Goal: Task Accomplishment & Management: Use online tool/utility

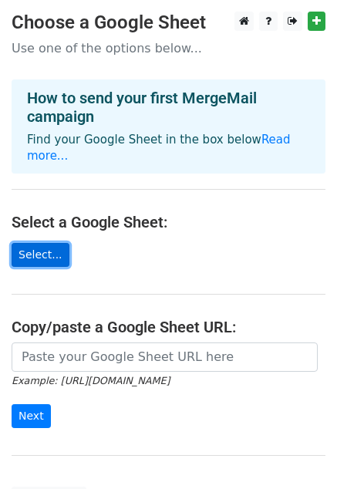
click at [28, 243] on link "Select..." at bounding box center [41, 255] width 58 height 24
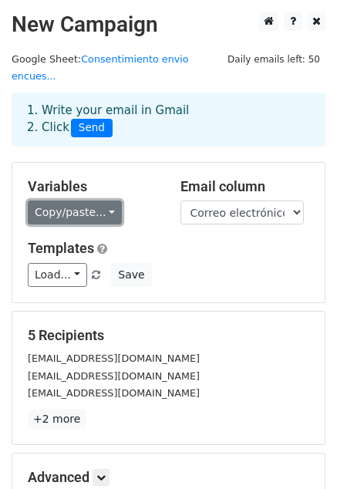
click at [105, 201] on link "Copy/paste..." at bounding box center [75, 213] width 94 height 24
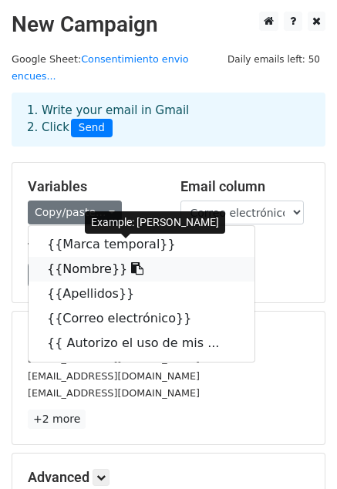
click at [102, 257] on link "{{Nombre}}" at bounding box center [142, 269] width 226 height 25
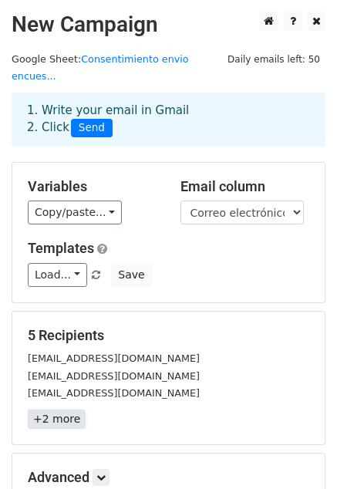
click at [52, 410] on link "+2 more" at bounding box center [57, 419] width 58 height 19
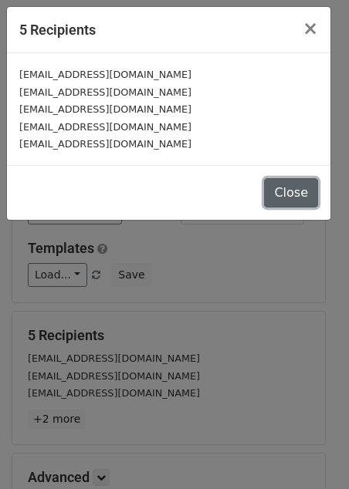
click at [285, 186] on button "Close" at bounding box center [291, 192] width 54 height 29
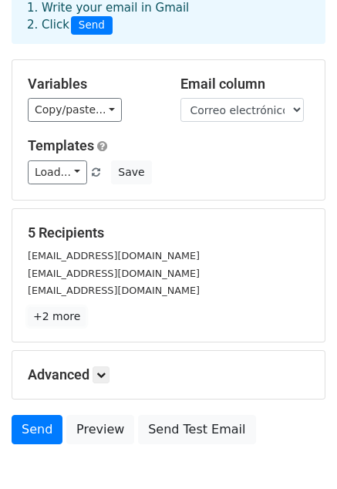
scroll to position [154, 0]
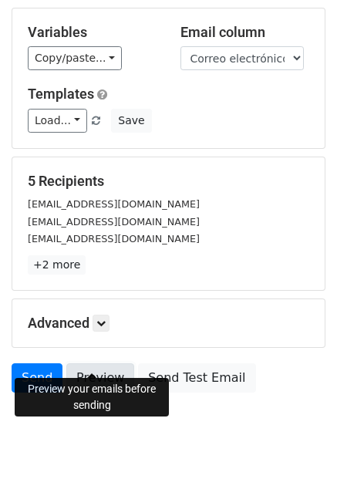
click at [96, 363] on link "Preview" at bounding box center [100, 377] width 68 height 29
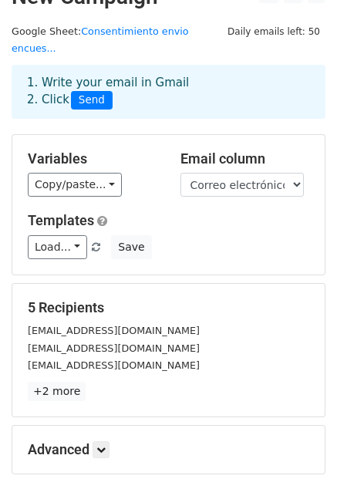
scroll to position [0, 0]
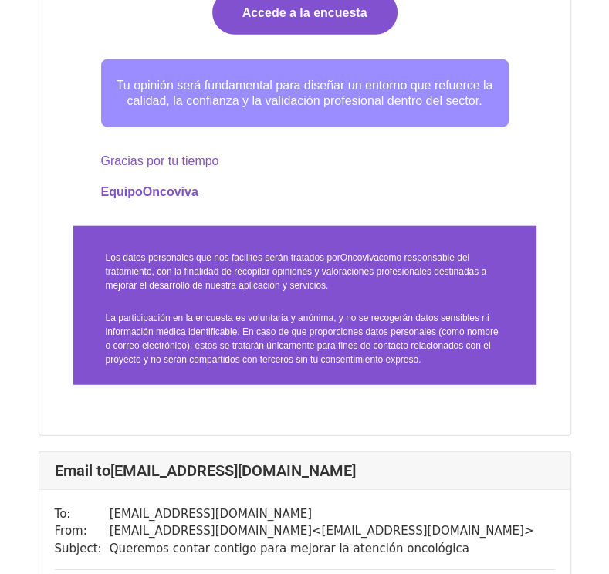
scroll to position [1903, 0]
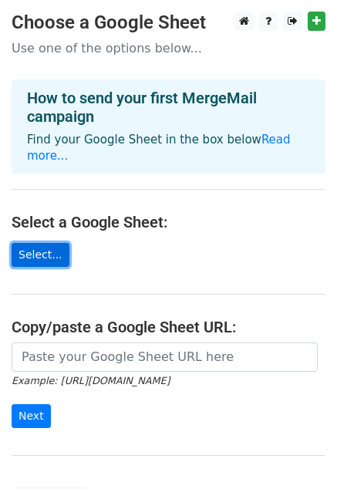
click at [35, 243] on link "Select..." at bounding box center [41, 255] width 58 height 24
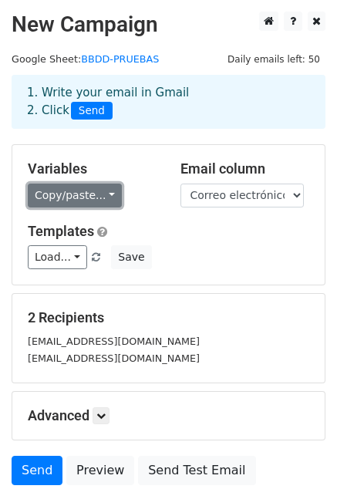
click at [103, 191] on link "Copy/paste..." at bounding box center [75, 196] width 94 height 24
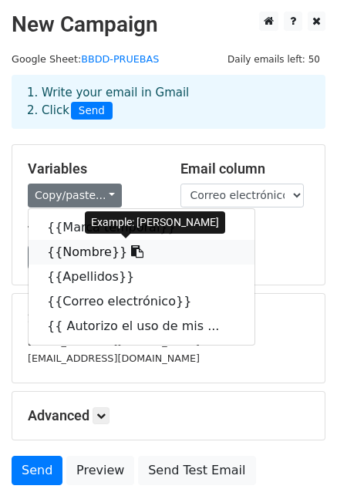
click at [89, 254] on link "{{Nombre}}" at bounding box center [142, 252] width 226 height 25
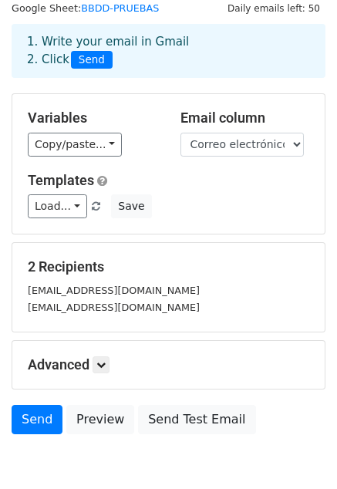
scroll to position [77, 0]
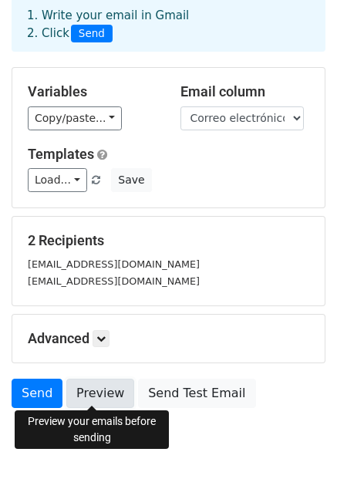
click at [71, 389] on link "Preview" at bounding box center [100, 393] width 68 height 29
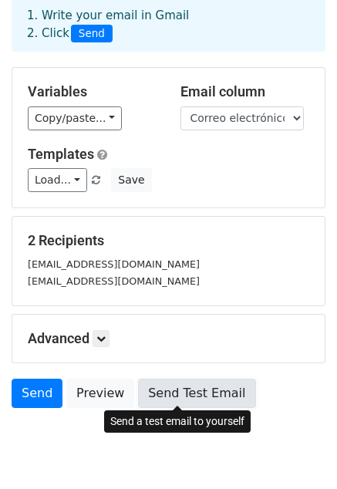
click at [173, 393] on link "Send Test Email" at bounding box center [196, 393] width 117 height 29
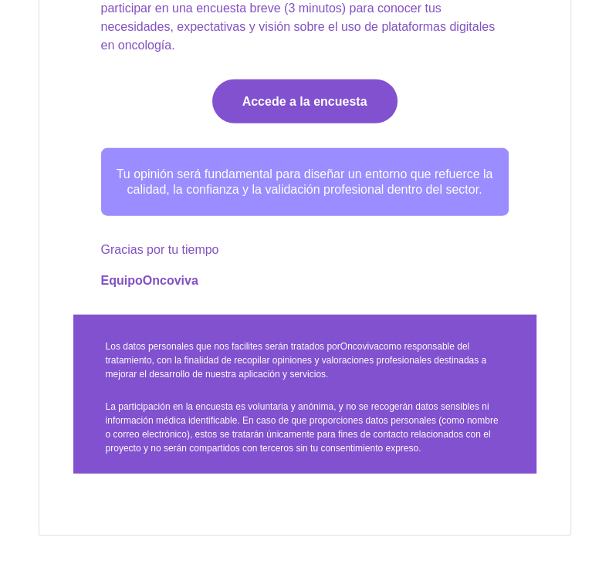
scroll to position [1890, 0]
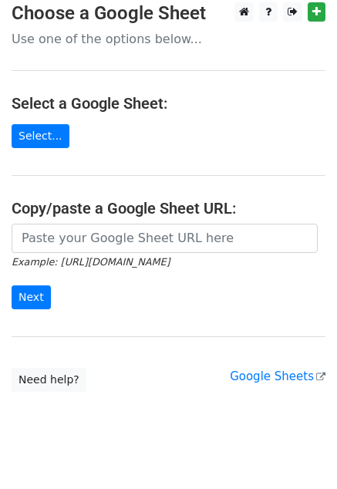
scroll to position [34, 0]
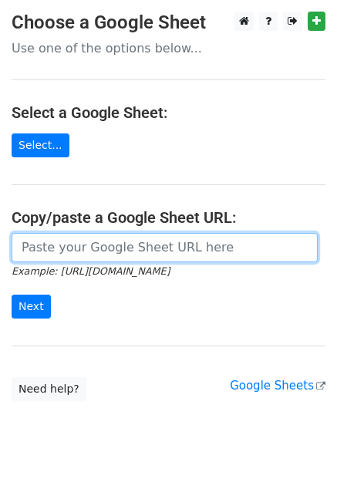
click at [46, 247] on input "url" at bounding box center [165, 247] width 306 height 29
paste input "https://docs.google.com/spreadsheets/d/1XbmCktHNpaSOTjSYAr6YjA2giNAd3PrQpn-ZlXx…"
type input "https://docs.google.com/spreadsheets/d/1XbmCktHNpaSOTjSYAr6YjA2giNAd3PrQpn-ZlXx…"
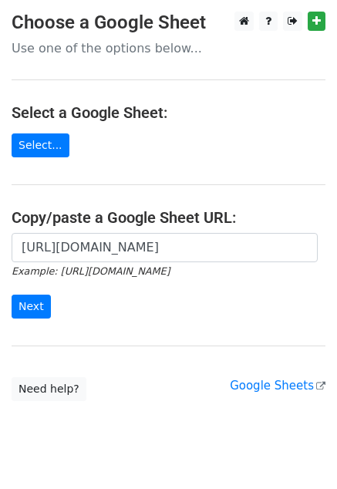
scroll to position [0, 0]
click at [37, 306] on input "Next" at bounding box center [31, 307] width 39 height 24
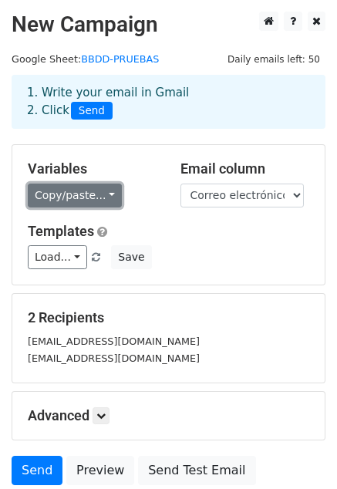
click at [44, 191] on link "Copy/paste..." at bounding box center [75, 196] width 94 height 24
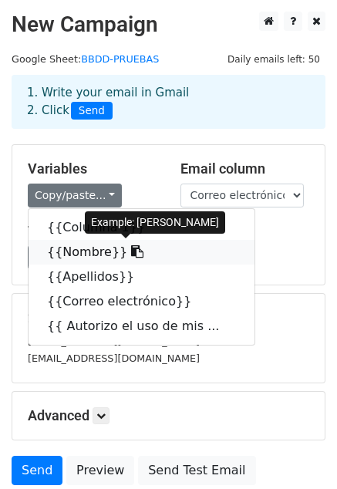
click at [86, 250] on link "{{Nombre}}" at bounding box center [142, 252] width 226 height 25
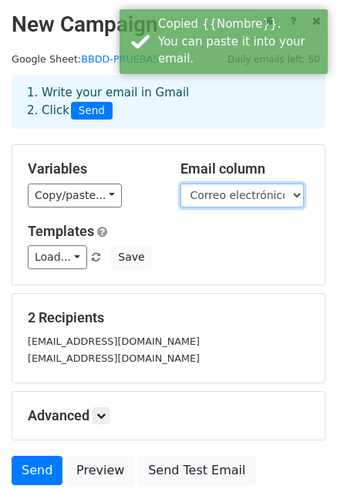
click at [259, 194] on select "Columna 1 Nombre Apellidos Correo electrónico Autorizo el uso de mis datos únic…" at bounding box center [242, 196] width 123 height 24
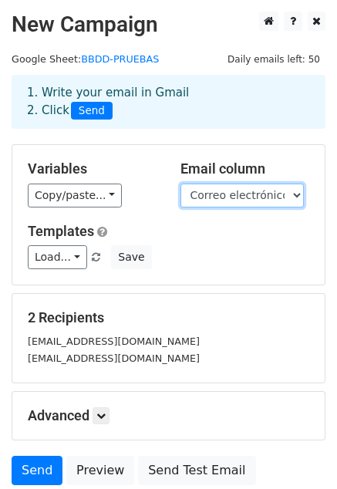
click at [181, 184] on select "Columna 1 Nombre Apellidos Correo electrónico Autorizo el uso de mis datos únic…" at bounding box center [242, 196] width 123 height 24
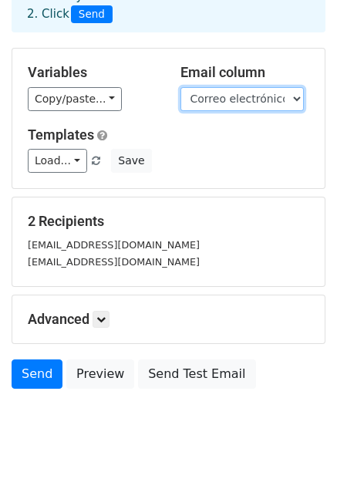
scroll to position [103, 0]
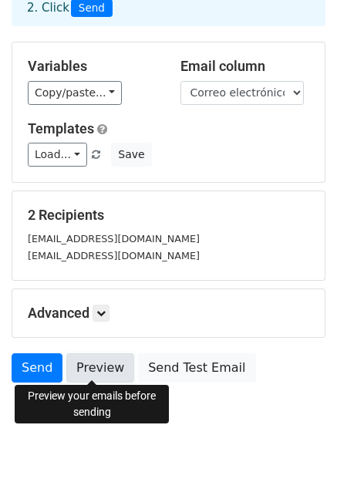
click at [96, 361] on link "Preview" at bounding box center [100, 367] width 68 height 29
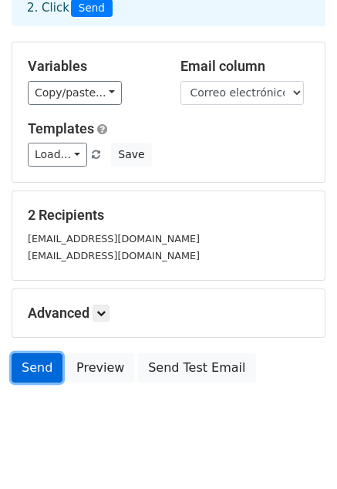
click at [39, 368] on link "Send" at bounding box center [37, 367] width 51 height 29
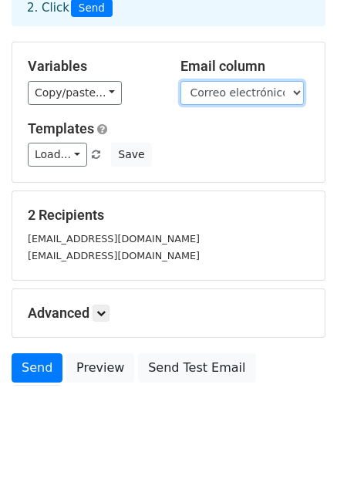
click at [207, 96] on select "Columna 1 Nombre Apellidos Correo electrónico Autorizo el uso de mis datos únic…" at bounding box center [242, 93] width 123 height 24
click at [181, 81] on select "Columna 1 Nombre Apellidos Correo electrónico Autorizo el uso de mis datos únic…" at bounding box center [242, 93] width 123 height 24
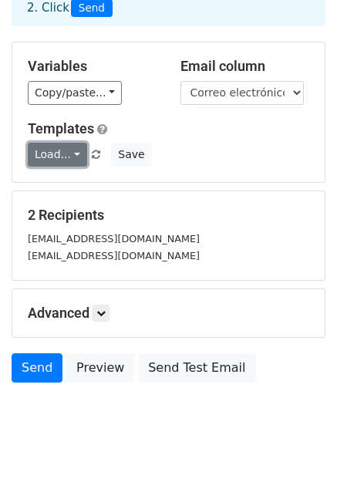
click at [76, 156] on link "Load..." at bounding box center [57, 155] width 59 height 24
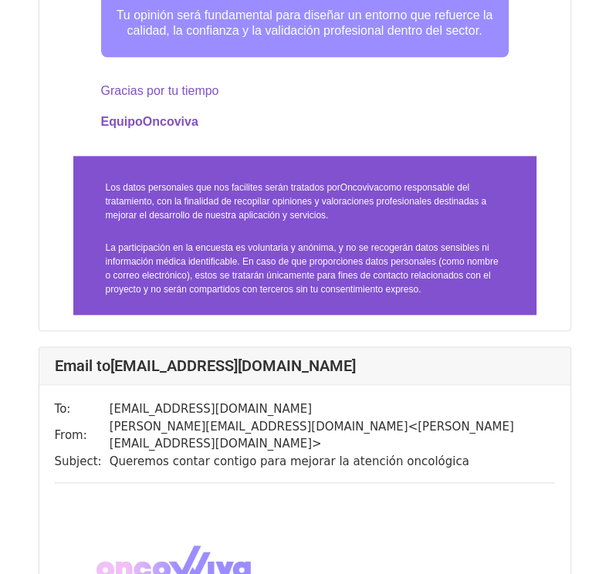
scroll to position [900, 0]
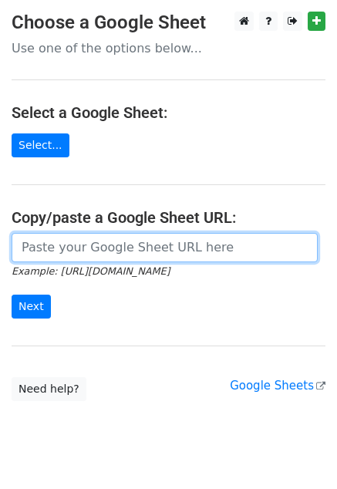
click at [86, 245] on input "url" at bounding box center [165, 247] width 306 height 29
paste input "https://docs.google.com/spreadsheets/d/1XbmCktHNpaSOTjSYAr6YjA2giNAd3PrQpn-ZlXx…"
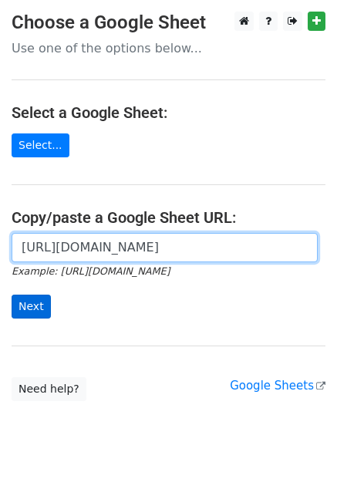
type input "https://docs.google.com/spreadsheets/d/1XbmCktHNpaSOTjSYAr6YjA2giNAd3PrQpn-ZlXx…"
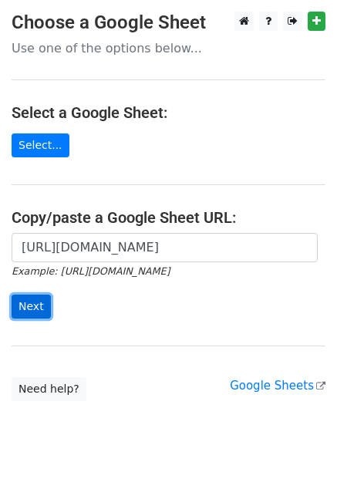
click at [26, 306] on input "Next" at bounding box center [31, 307] width 39 height 24
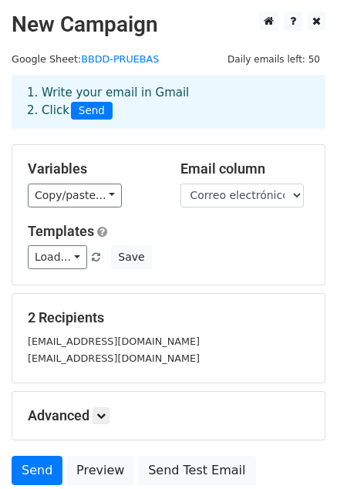
click at [79, 181] on div "Variables Copy/paste... {{Columna 1}} {{Nombre}} {{Apellidos}} {{Correo electró…" at bounding box center [92, 183] width 153 height 47
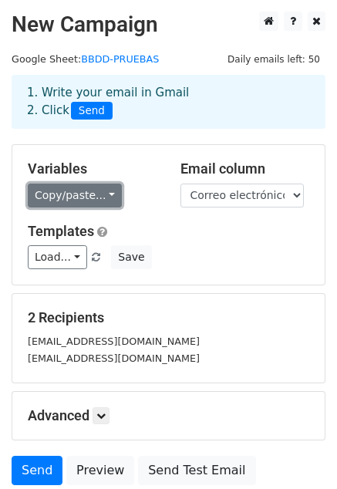
click at [97, 194] on link "Copy/paste..." at bounding box center [75, 196] width 94 height 24
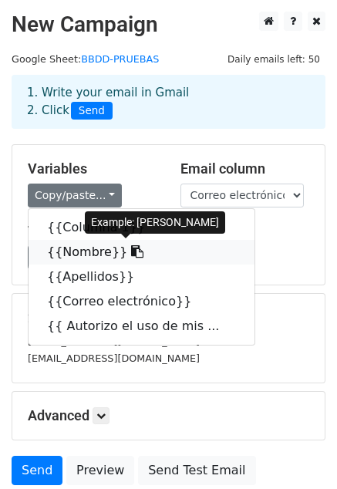
click at [100, 252] on link "{{Nombre}}" at bounding box center [142, 252] width 226 height 25
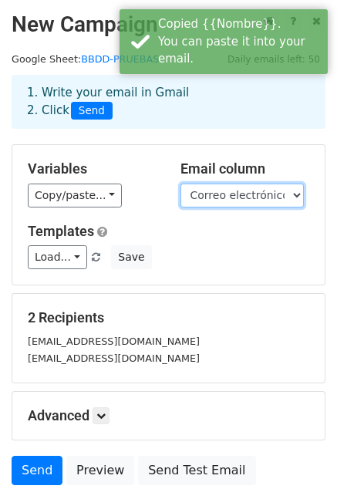
click at [254, 200] on select "Columna 1 Nombre Apellidos Correo electrónico Autorizo el uso de mis datos únic…" at bounding box center [242, 196] width 123 height 24
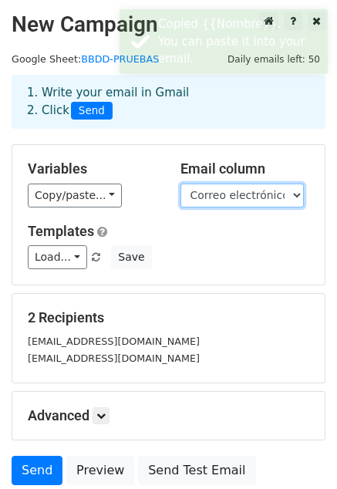
click at [181, 184] on select "Columna 1 Nombre Apellidos Correo electrónico Autorizo el uso de mis datos únic…" at bounding box center [242, 196] width 123 height 24
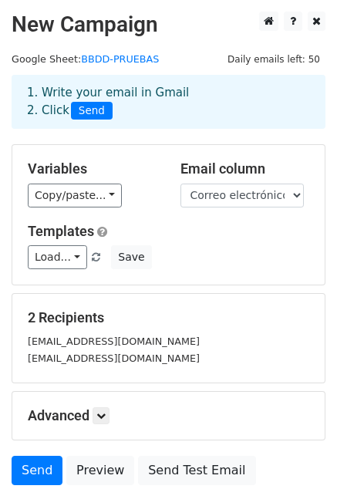
click at [117, 338] on div "claraccp@gmail.com" at bounding box center [168, 342] width 305 height 18
click at [100, 414] on icon at bounding box center [100, 415] width 9 height 9
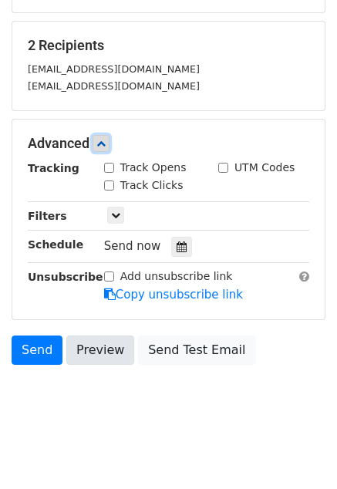
scroll to position [275, 0]
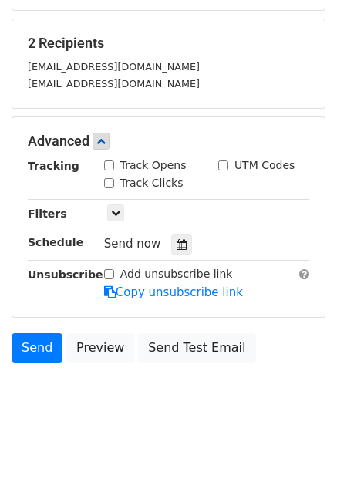
click at [110, 269] on input "Add unsubscribe link" at bounding box center [109, 274] width 10 height 10
checkbox input "false"
click at [48, 348] on link "Send" at bounding box center [37, 347] width 51 height 29
